Goal: Transaction & Acquisition: Download file/media

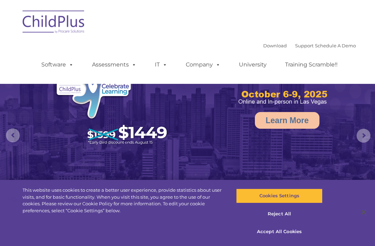
select select "MEDIUM"
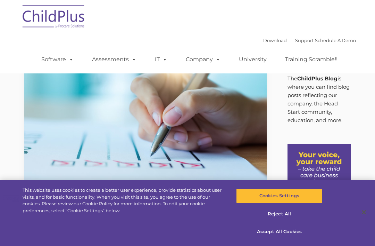
click at [246, 146] on img at bounding box center [145, 117] width 243 height 136
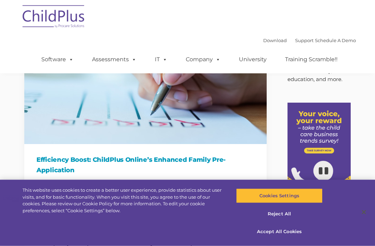
scroll to position [43, 0]
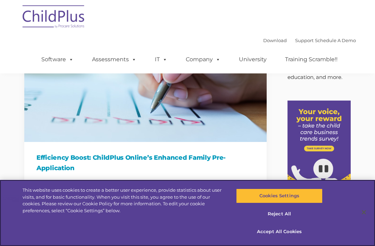
click at [291, 239] on button "Accept All Cookies" at bounding box center [279, 231] width 86 height 15
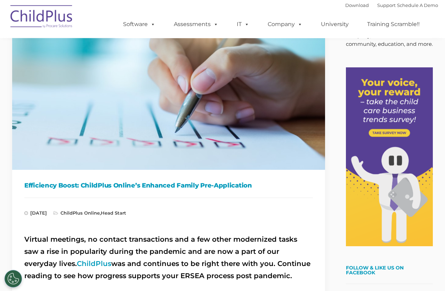
scroll to position [0, 0]
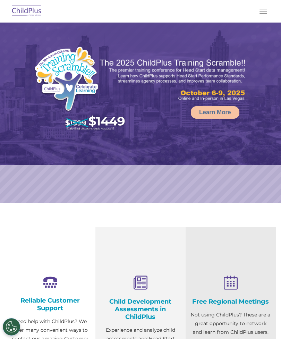
select select "MEDIUM"
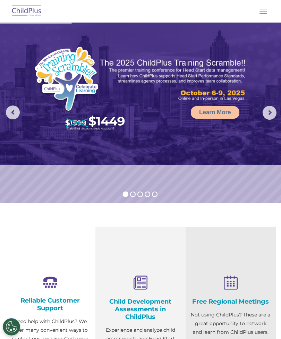
click at [264, 16] on button "button" at bounding box center [263, 11] width 15 height 11
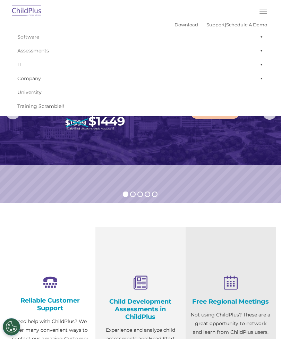
click at [261, 40] on span at bounding box center [260, 37] width 7 height 14
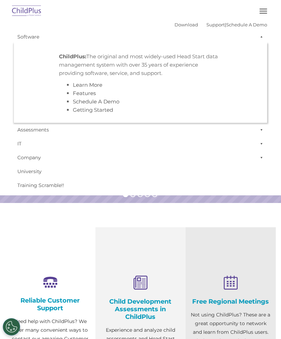
click at [265, 14] on button "button" at bounding box center [263, 11] width 15 height 11
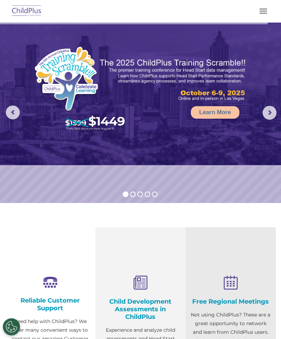
click at [270, 13] on button "button" at bounding box center [263, 11] width 15 height 11
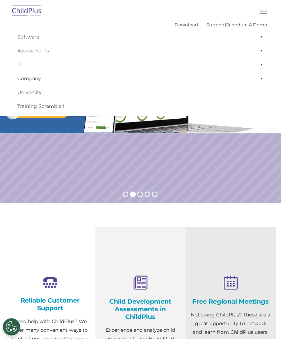
click at [175, 27] on link "Download" at bounding box center [187, 25] width 24 height 6
